Goal: Task Accomplishment & Management: Complete application form

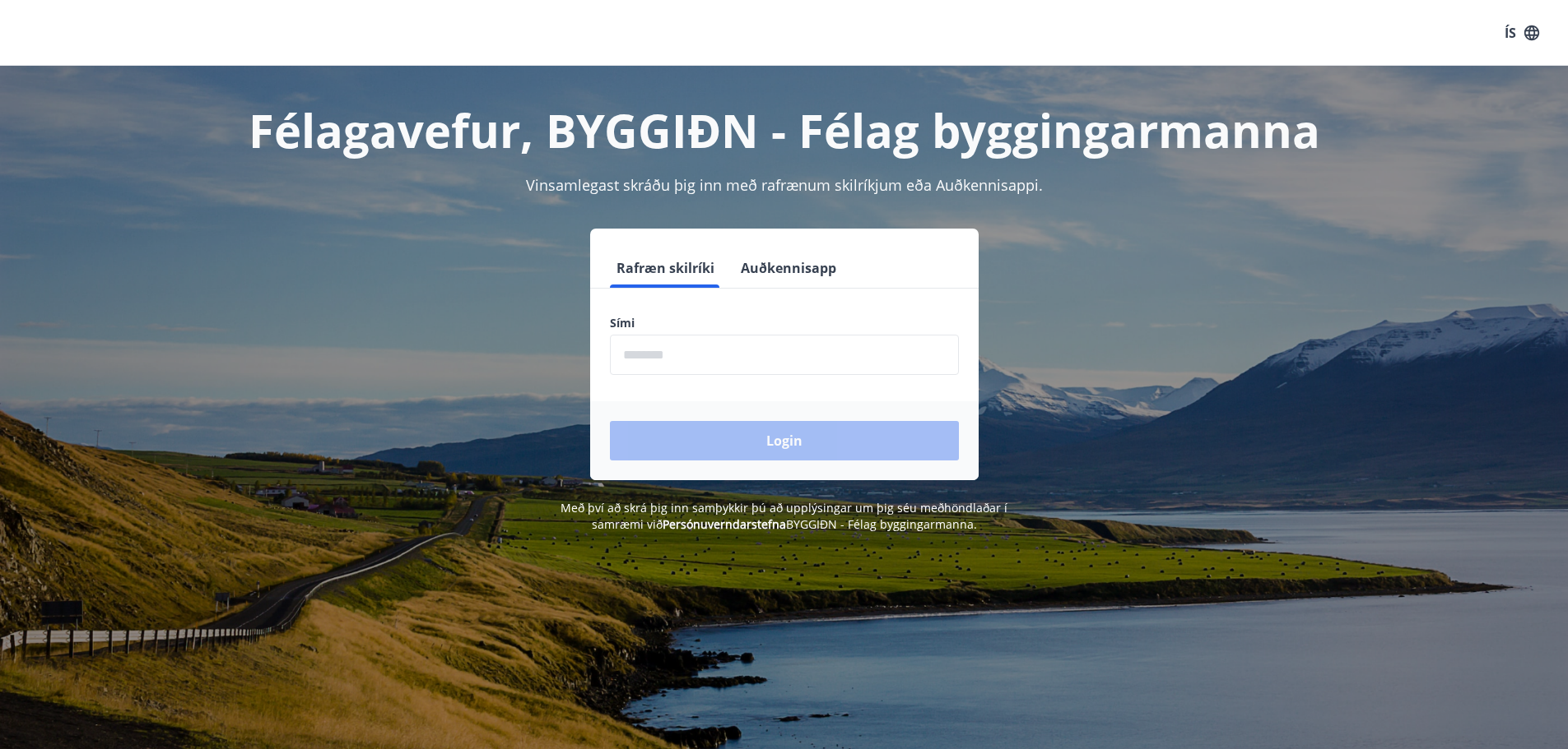
click at [711, 344] on input "phone" at bounding box center [785, 355] width 349 height 40
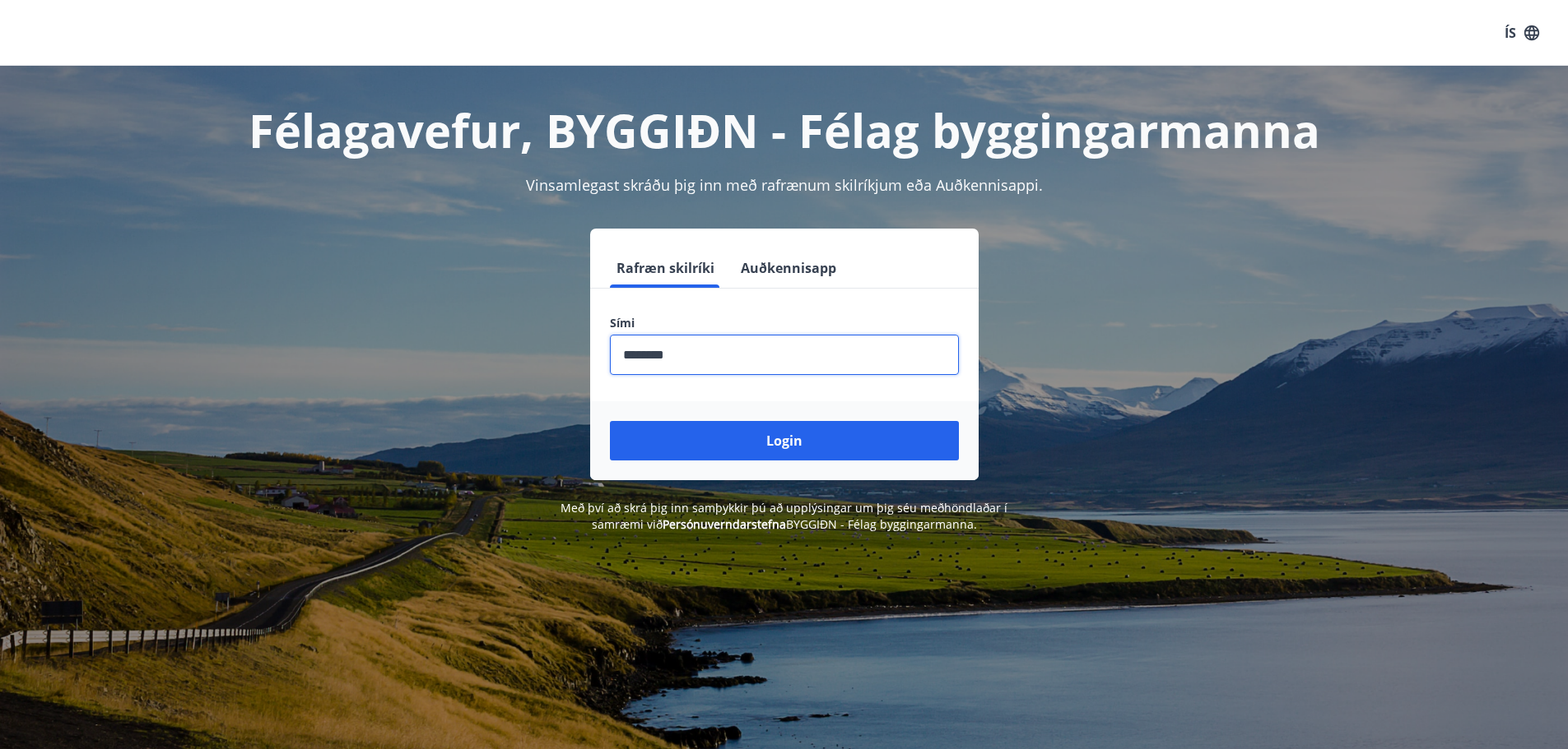
type input "********"
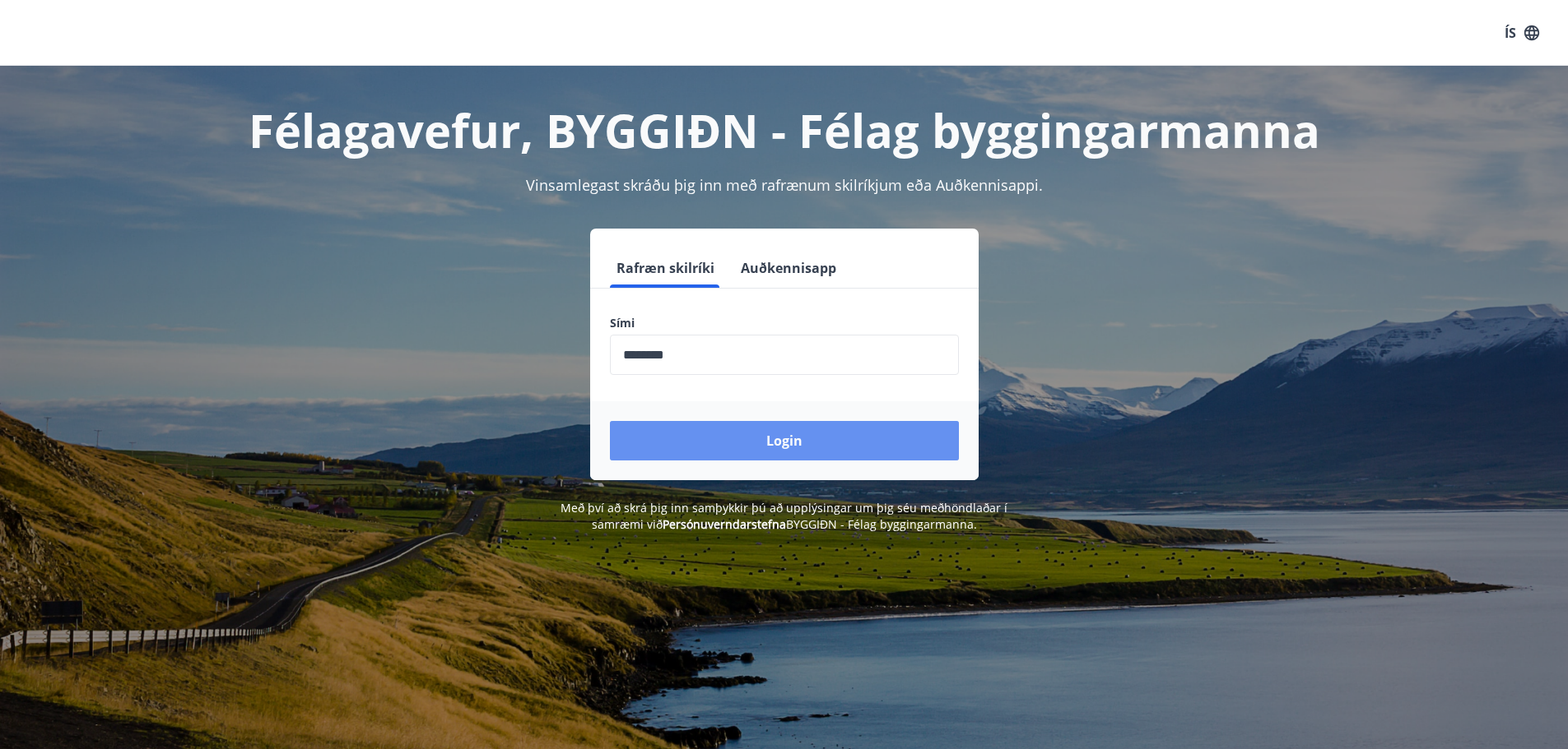
click at [693, 435] on button "Login" at bounding box center [785, 441] width 349 height 40
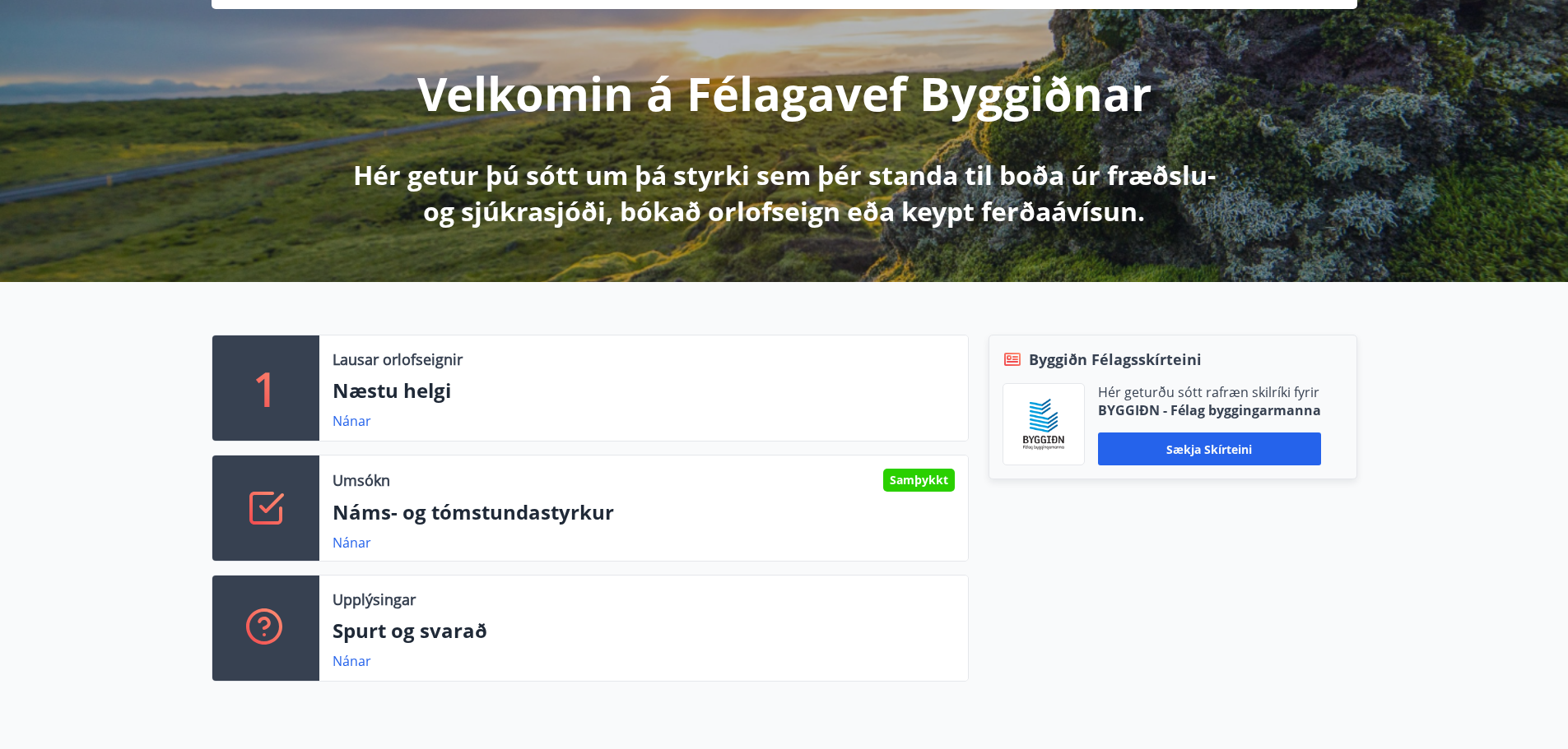
scroll to position [246, 0]
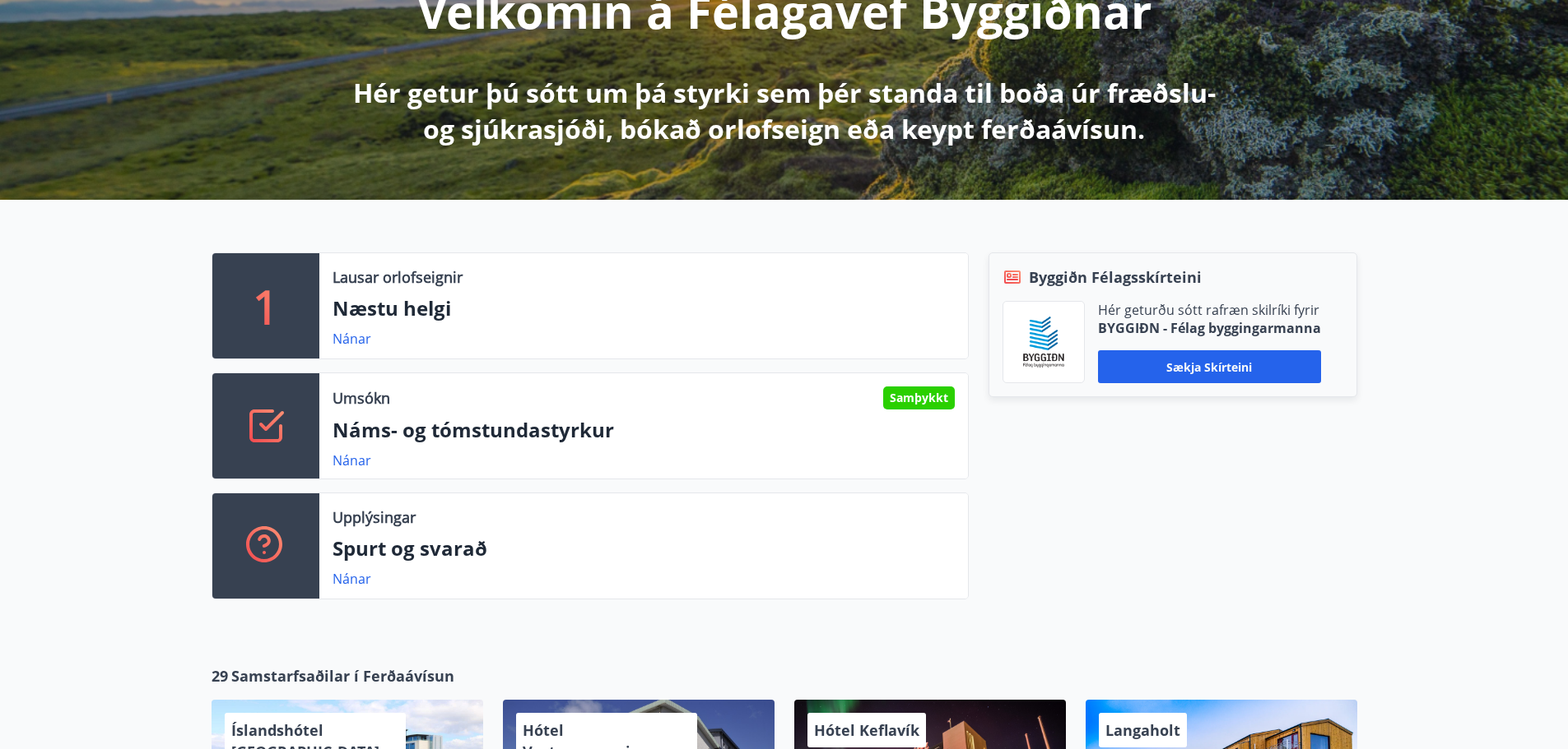
click at [365, 456] on link "Nánar" at bounding box center [352, 461] width 39 height 18
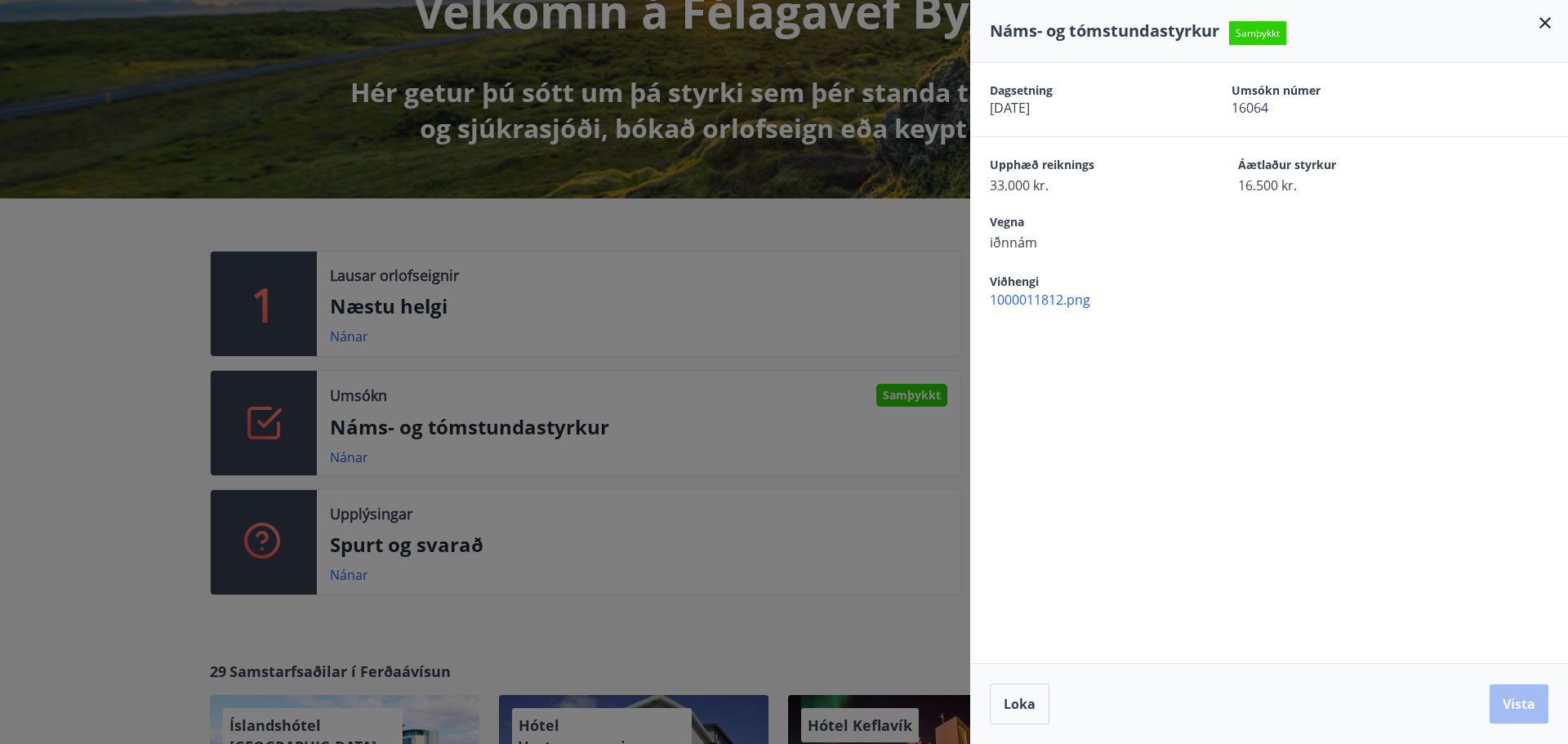
click at [678, 239] on div at bounding box center [784, 372] width 1568 height 744
